Goal: Transaction & Acquisition: Purchase product/service

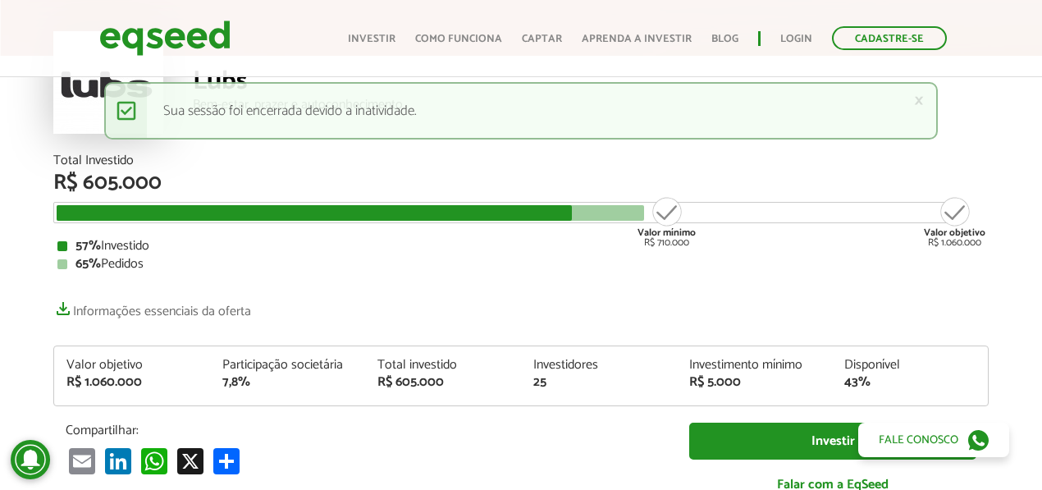
scroll to position [109, 0]
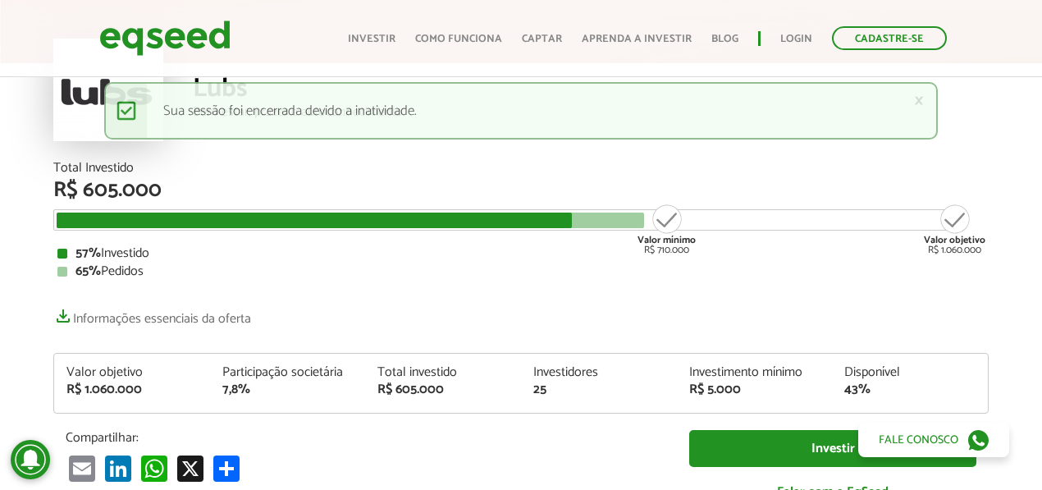
click at [520, 312] on p "Informações essenciais da oferta" at bounding box center [521, 315] width 936 height 24
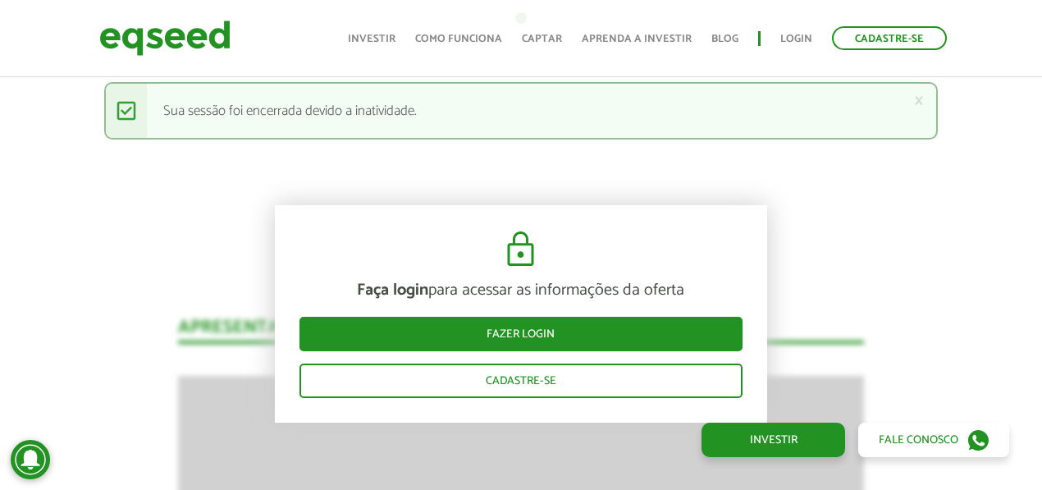
scroll to position [1477, 0]
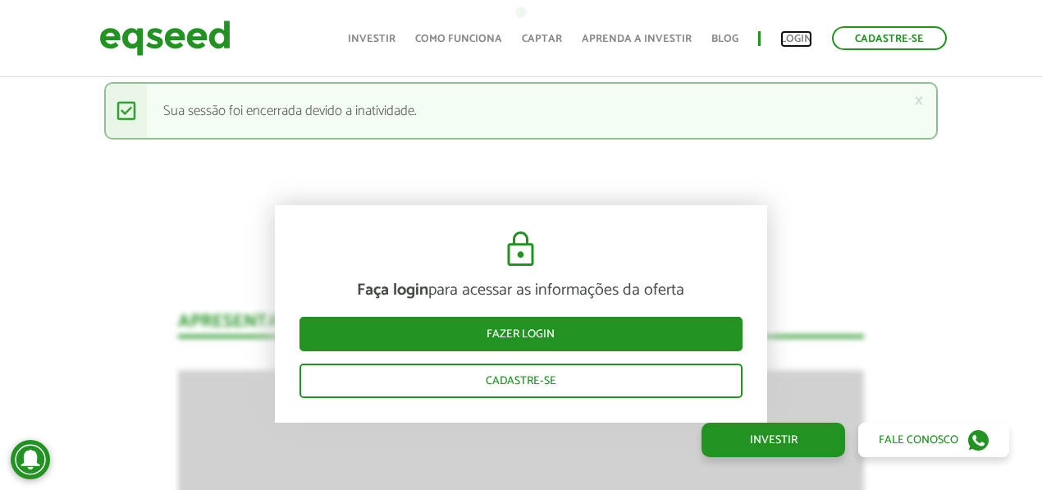
click at [795, 34] on link "Login" at bounding box center [797, 39] width 32 height 11
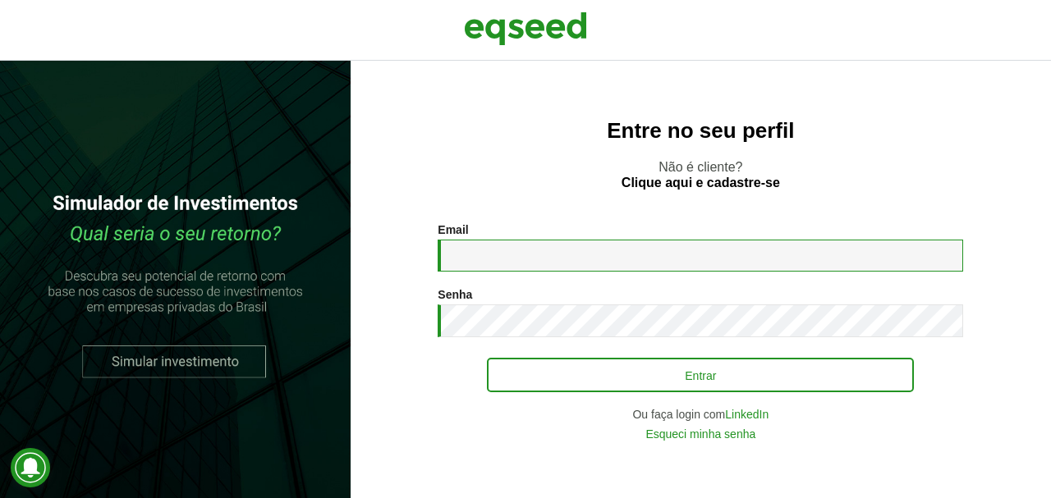
type input "**********"
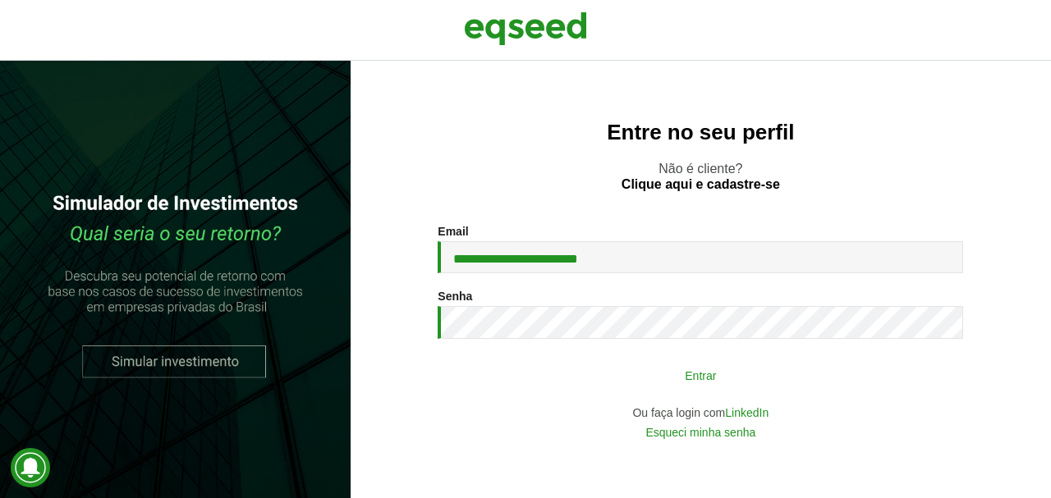
click at [623, 384] on button "Entrar" at bounding box center [700, 375] width 427 height 31
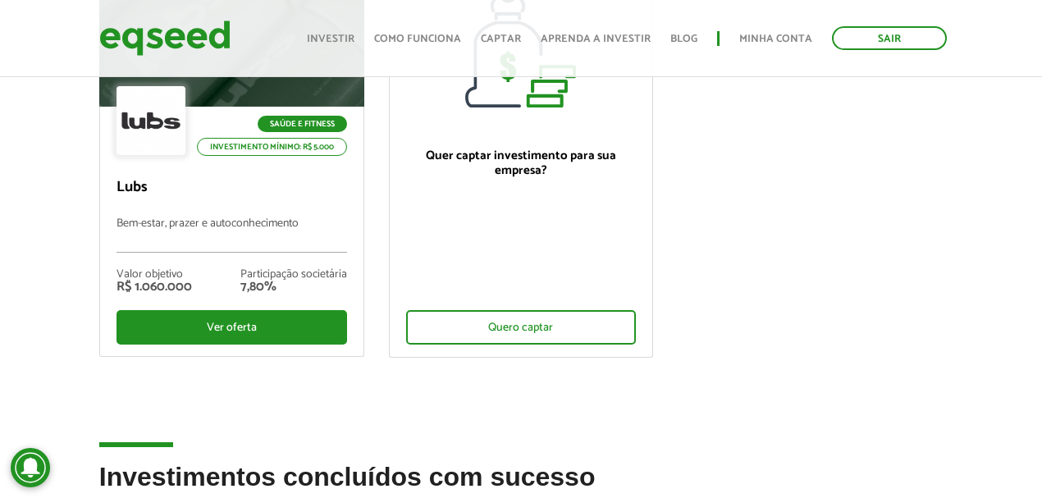
scroll to position [273, 0]
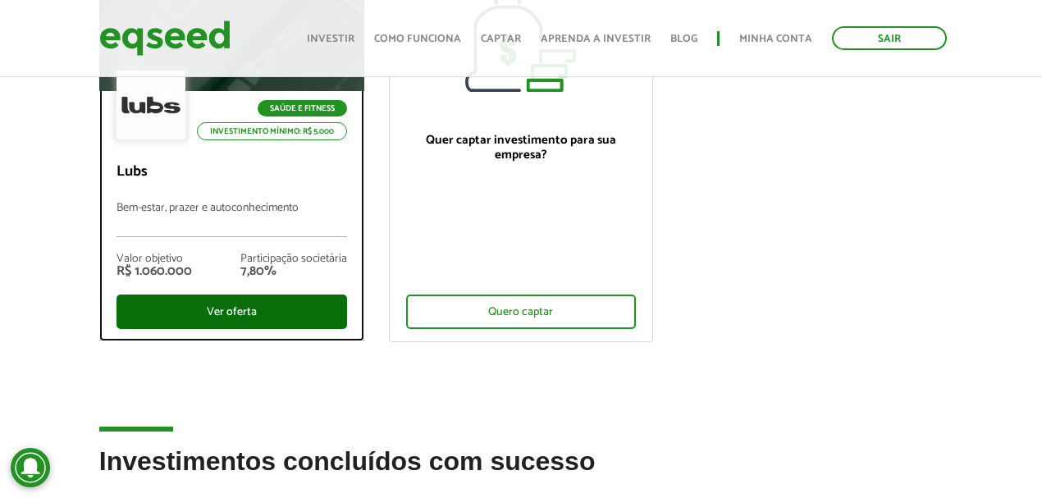
click at [254, 318] on div "Ver oferta" at bounding box center [232, 312] width 231 height 34
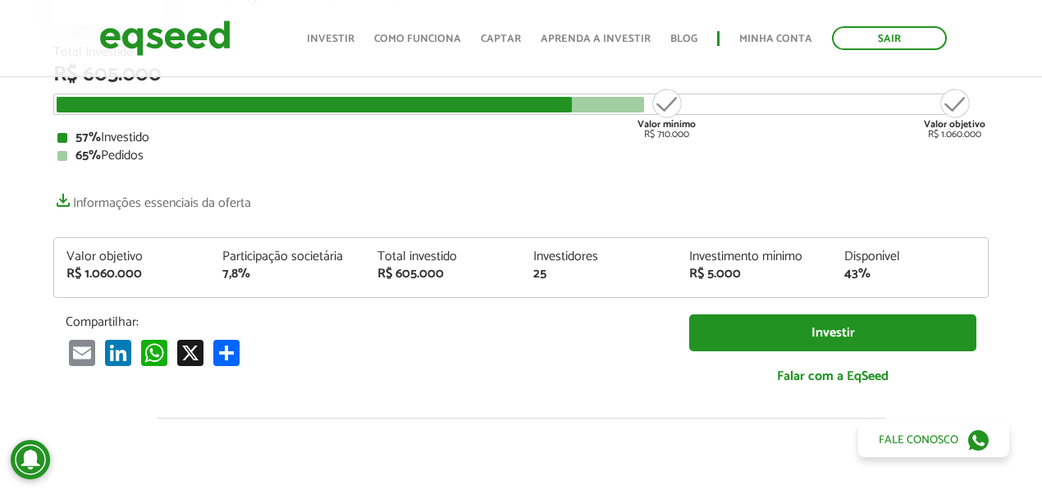
scroll to position [164, 0]
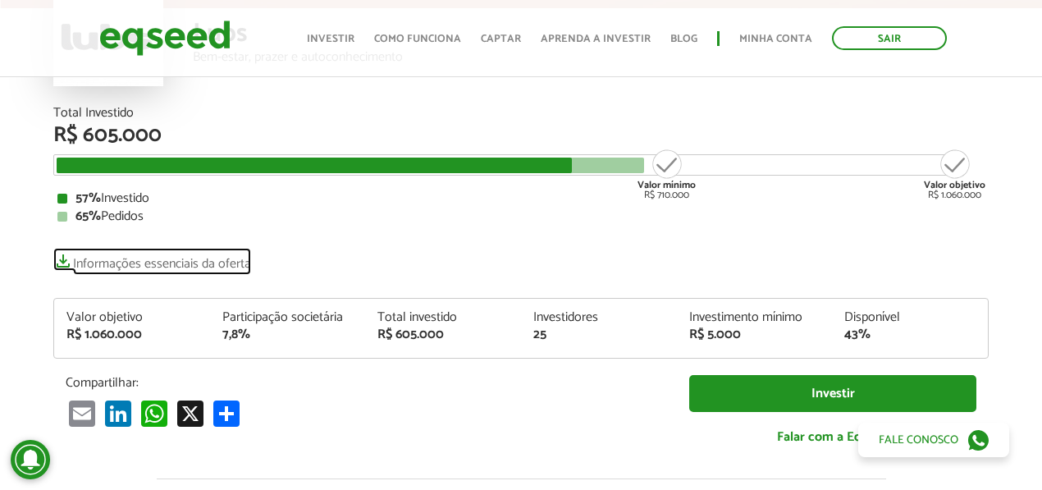
click at [137, 263] on link "Informações essenciais da oferta" at bounding box center [152, 259] width 198 height 23
